Goal: Task Accomplishment & Management: Complete application form

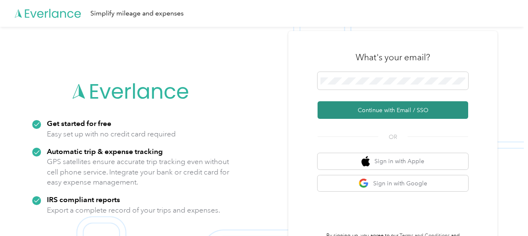
click at [397, 107] on button "Continue with Email / SSO" at bounding box center [393, 110] width 151 height 18
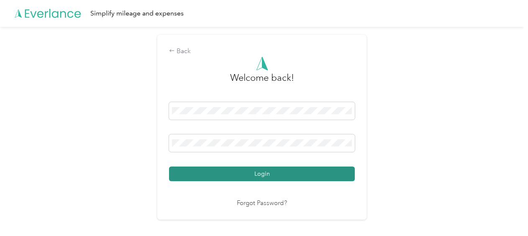
click at [261, 168] on button "Login" at bounding box center [262, 174] width 186 height 15
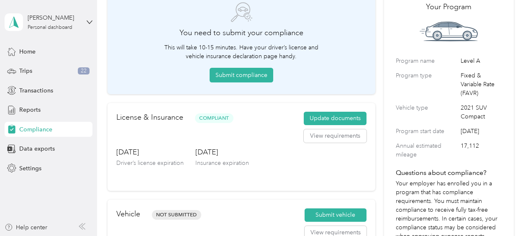
scroll to position [44, 0]
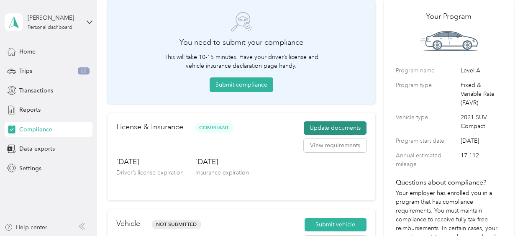
click at [325, 126] on button "Update documents" at bounding box center [335, 127] width 63 height 13
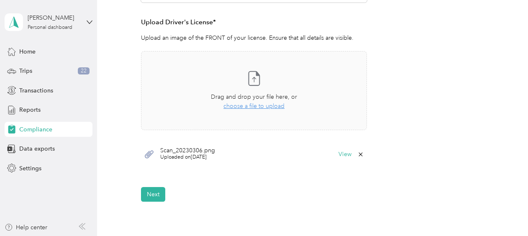
scroll to position [259, 0]
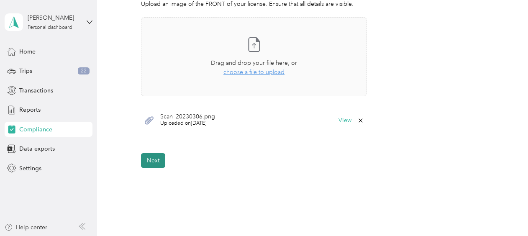
click at [150, 157] on button "Next" at bounding box center [153, 160] width 24 height 15
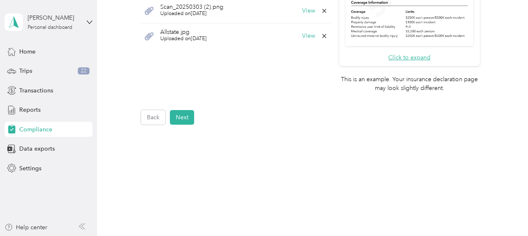
scroll to position [366, 0]
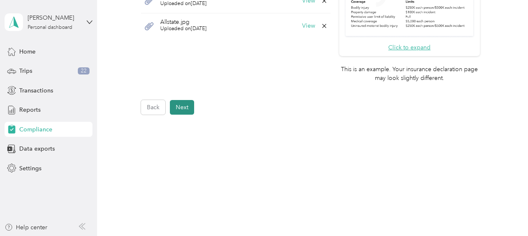
click at [181, 103] on button "Next" at bounding box center [182, 107] width 24 height 15
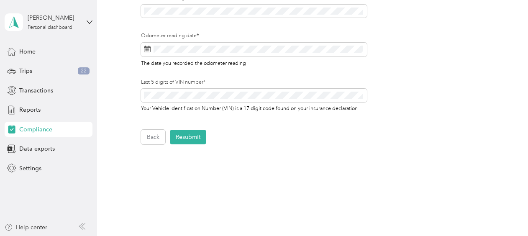
scroll to position [252, 0]
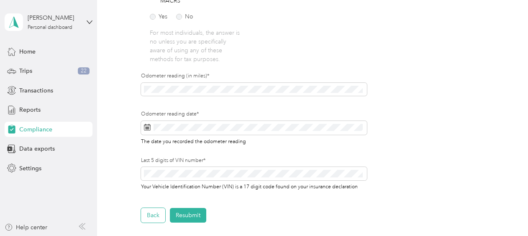
click at [154, 211] on button "Back" at bounding box center [153, 215] width 24 height 15
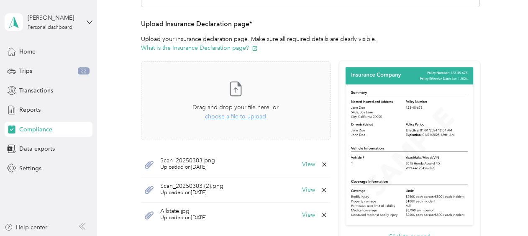
scroll to position [175, 0]
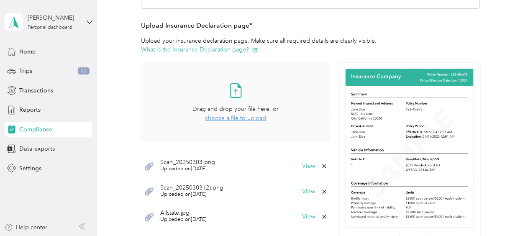
click at [229, 119] on span "choose a file to upload" at bounding box center [235, 118] width 61 height 7
click at [227, 118] on span "choose a file to upload" at bounding box center [235, 118] width 61 height 7
click at [230, 118] on span "choose a file to upload" at bounding box center [235, 118] width 61 height 7
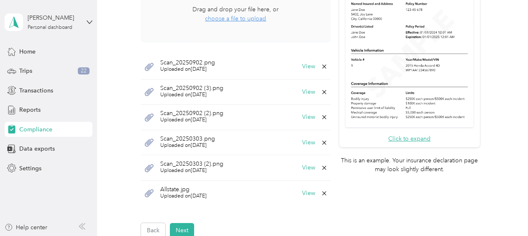
scroll to position [281, 0]
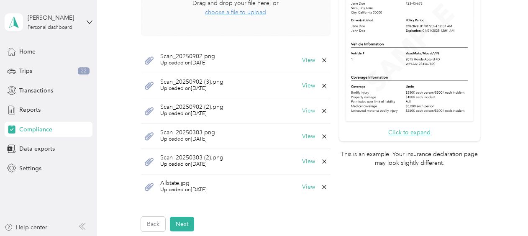
click at [306, 110] on button "View" at bounding box center [308, 111] width 13 height 6
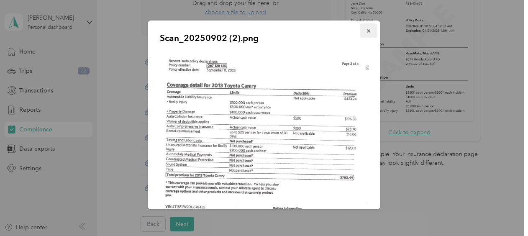
click at [366, 28] on icon "button" at bounding box center [369, 31] width 6 height 6
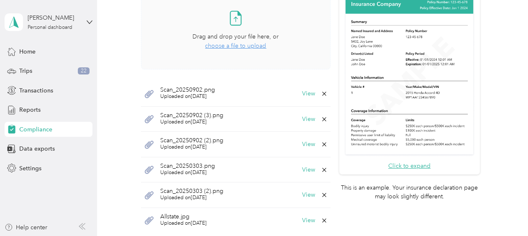
scroll to position [230, 0]
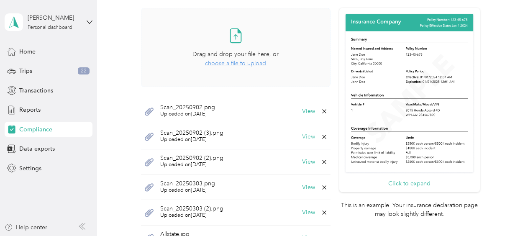
click at [307, 134] on button "View" at bounding box center [308, 137] width 13 height 6
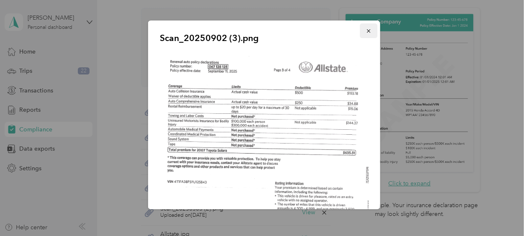
click at [367, 31] on icon "button" at bounding box center [368, 30] width 3 height 3
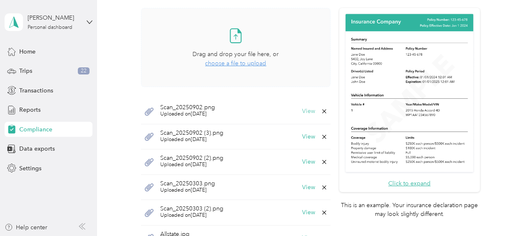
click at [306, 111] on button "View" at bounding box center [308, 111] width 13 height 6
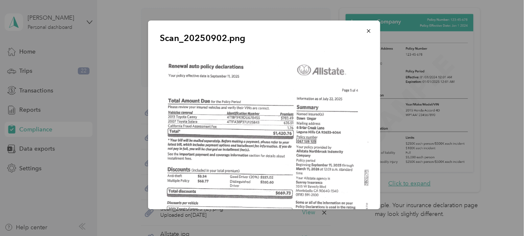
drag, startPoint x: 373, startPoint y: 78, endPoint x: 368, endPoint y: 170, distance: 92.3
click at [368, 170] on div "Scan_20250902.png" at bounding box center [264, 115] width 232 height 189
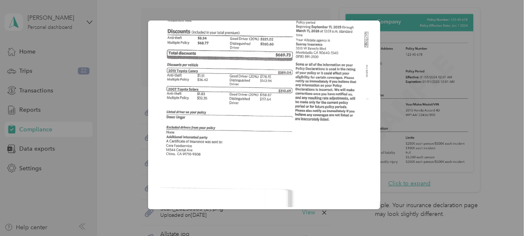
click at [483, 69] on div "Scan_20250902.png" at bounding box center [380, 116] width 232 height 191
click at [335, 149] on img at bounding box center [264, 60] width 209 height 296
click at [493, 70] on div "Scan_20250902.png" at bounding box center [380, 116] width 232 height 191
click at [327, 54] on img at bounding box center [264, 60] width 209 height 296
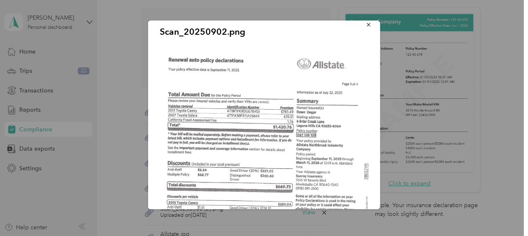
scroll to position [0, 0]
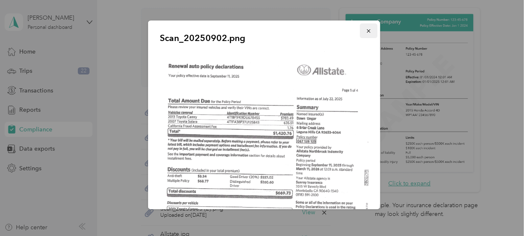
click at [366, 28] on icon "button" at bounding box center [369, 31] width 6 height 6
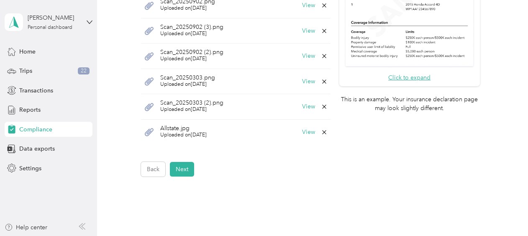
scroll to position [347, 0]
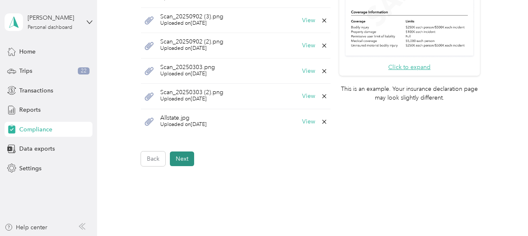
click at [183, 155] on button "Next" at bounding box center [182, 159] width 24 height 15
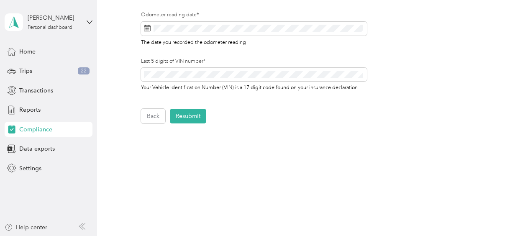
scroll to position [350, 0]
click at [188, 115] on button "Resubmit" at bounding box center [188, 117] width 36 height 15
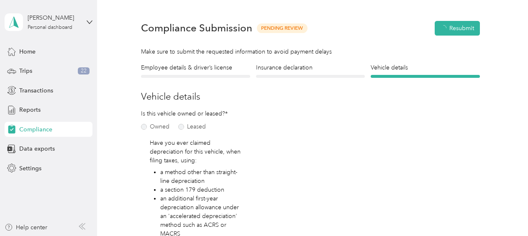
scroll to position [10, 0]
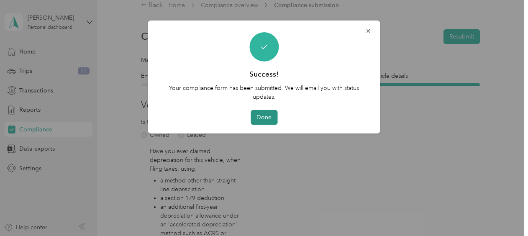
click at [266, 113] on button "Done" at bounding box center [264, 117] width 27 height 15
